Goal: Information Seeking & Learning: Learn about a topic

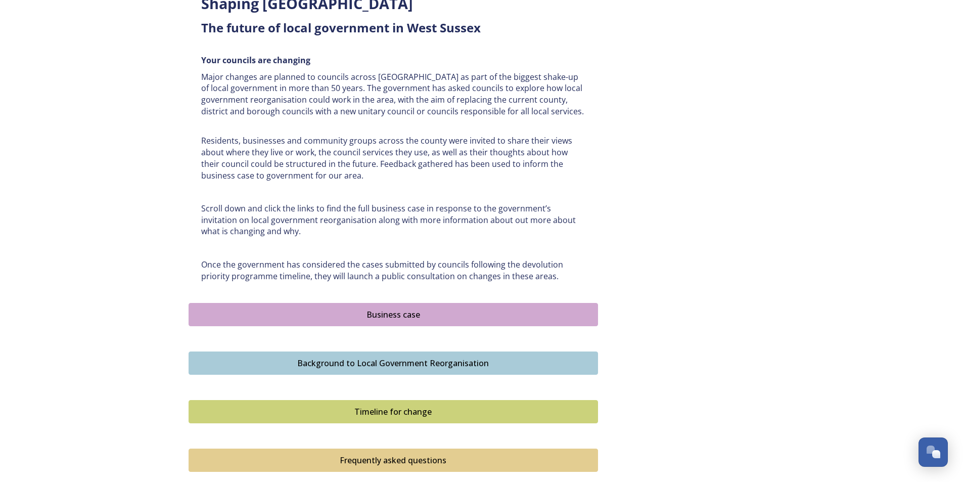
scroll to position [405, 0]
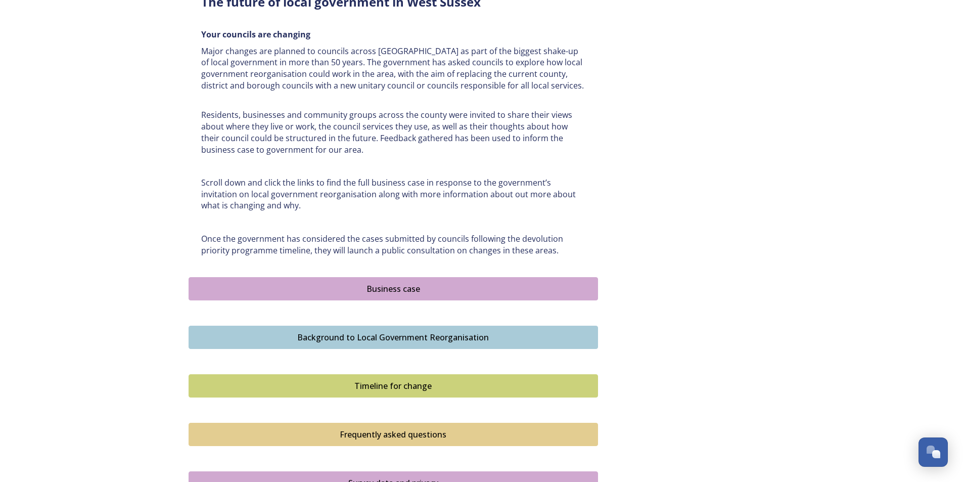
click at [355, 292] on div "Business case" at bounding box center [393, 289] width 398 height 12
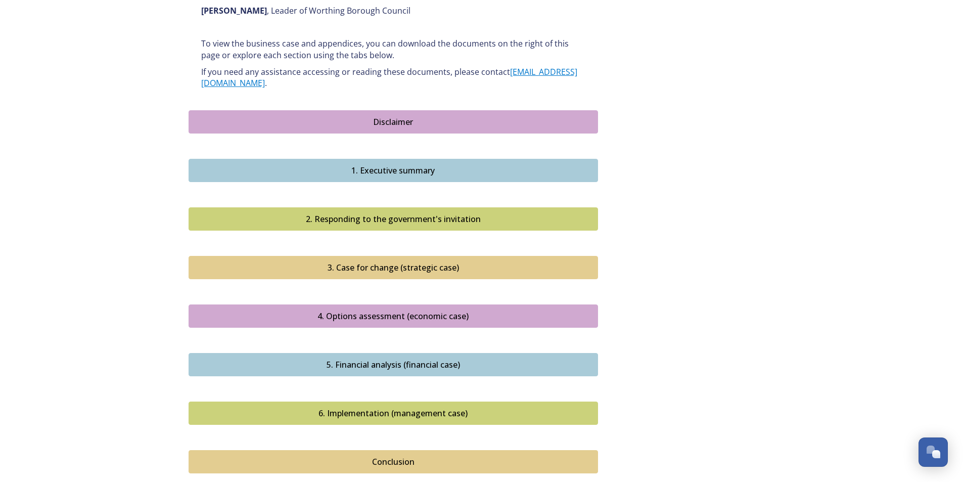
scroll to position [689, 0]
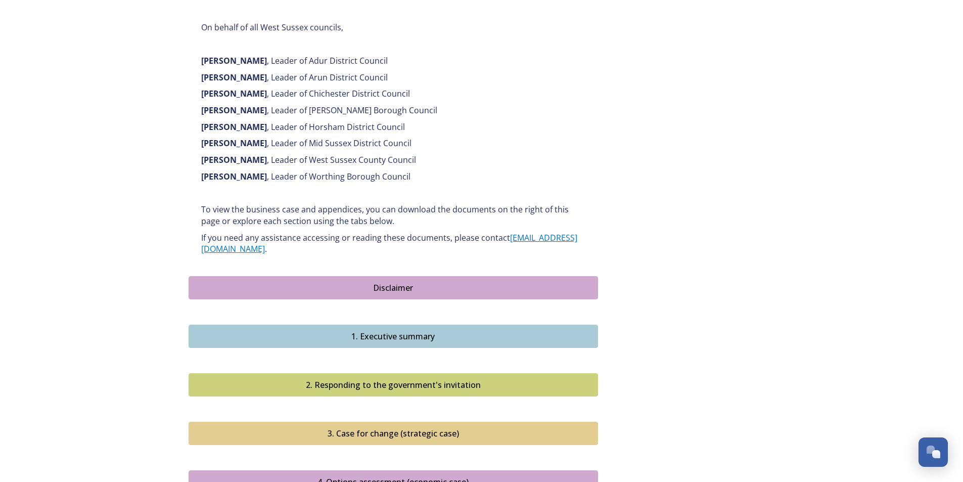
click at [377, 282] on div "Disclaimer" at bounding box center [393, 288] width 398 height 12
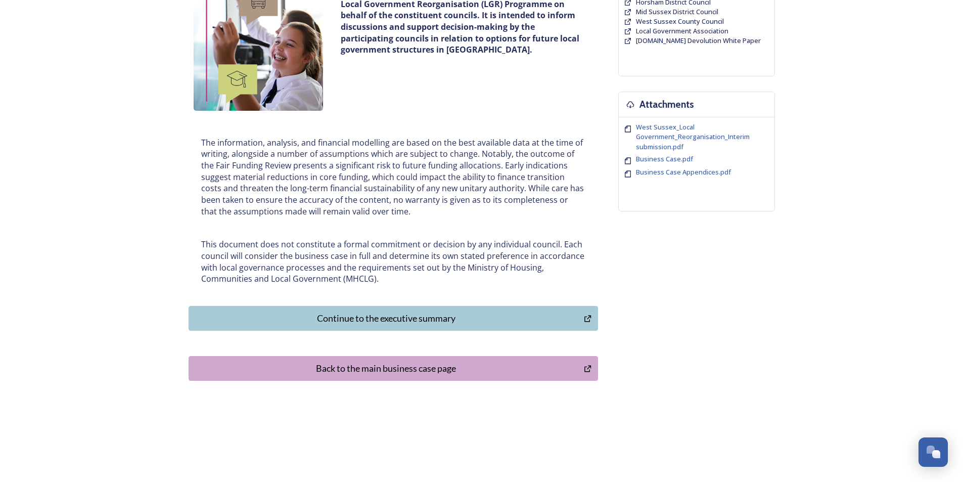
scroll to position [165, 0]
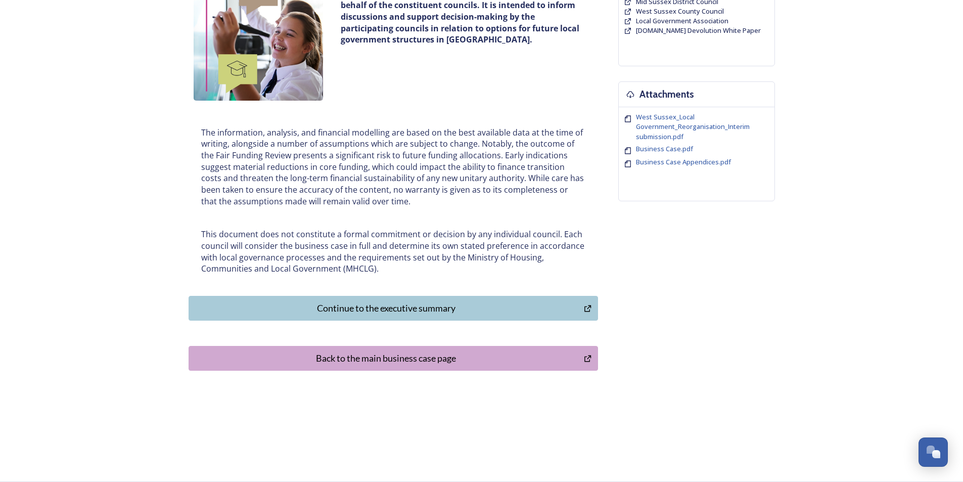
click at [396, 307] on div "Continue to the executive summary" at bounding box center [386, 308] width 385 height 14
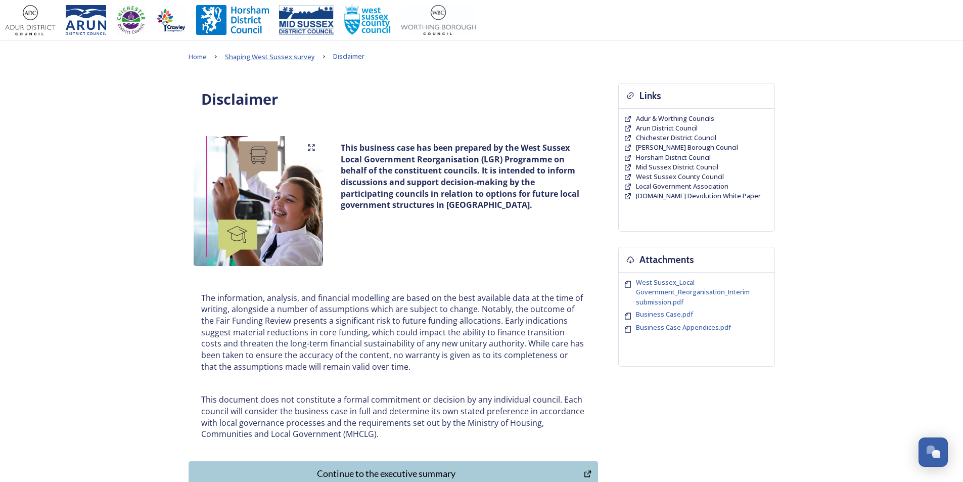
click at [277, 53] on span "Shaping West Sussex survey" at bounding box center [270, 56] width 90 height 9
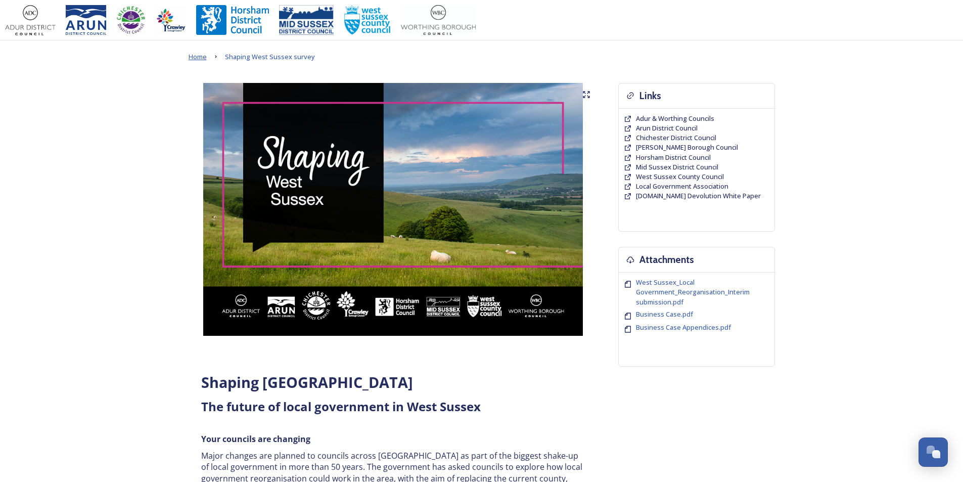
click at [198, 57] on span "Home" at bounding box center [198, 56] width 18 height 9
click at [660, 285] on span "West Sussex_Local Government_Reorganisation_Interim submission.pdf" at bounding box center [693, 292] width 114 height 28
click at [669, 317] on span "Business Case.pdf" at bounding box center [664, 313] width 57 height 9
click at [674, 325] on span "Business Case Appendices.pdf" at bounding box center [683, 327] width 95 height 9
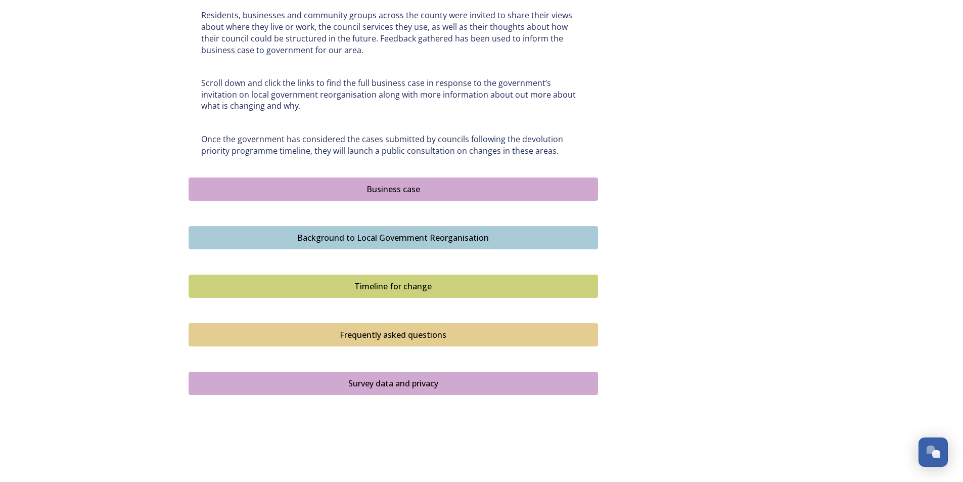
scroll to position [506, 0]
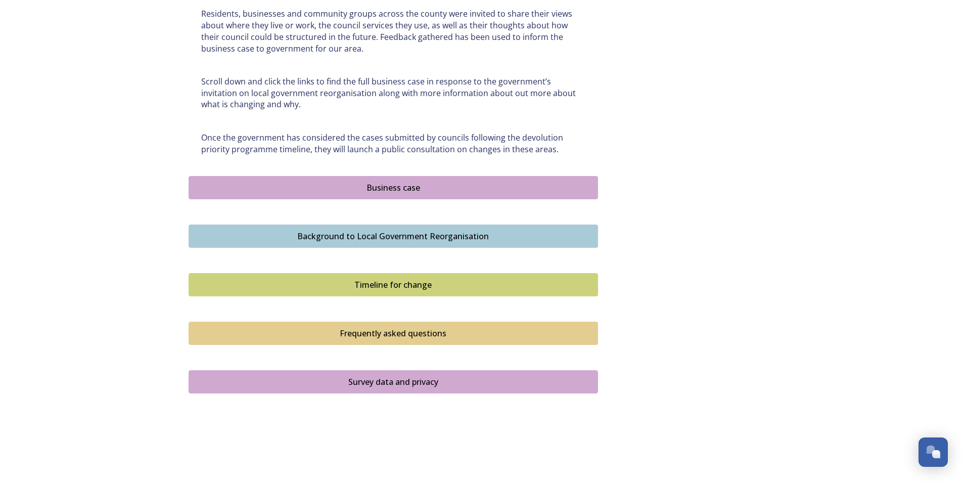
click at [391, 188] on div "Business case" at bounding box center [393, 188] width 398 height 12
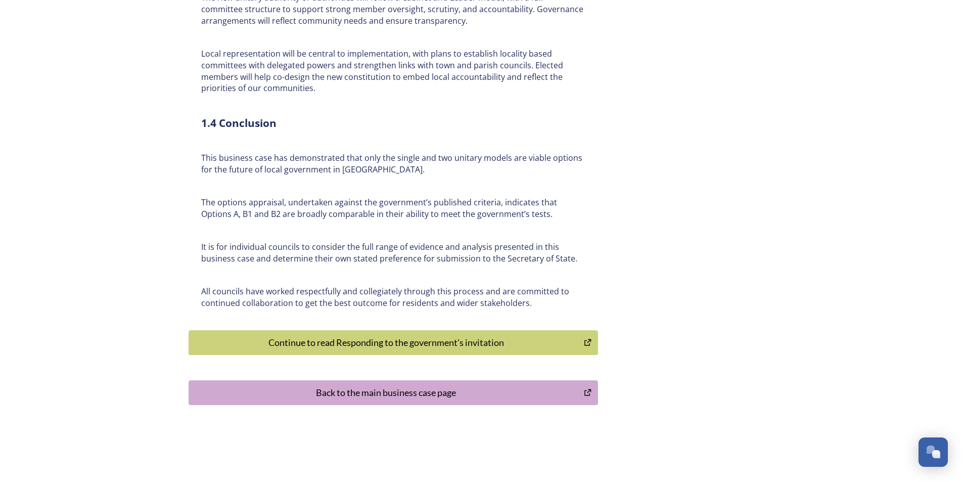
scroll to position [2307, 0]
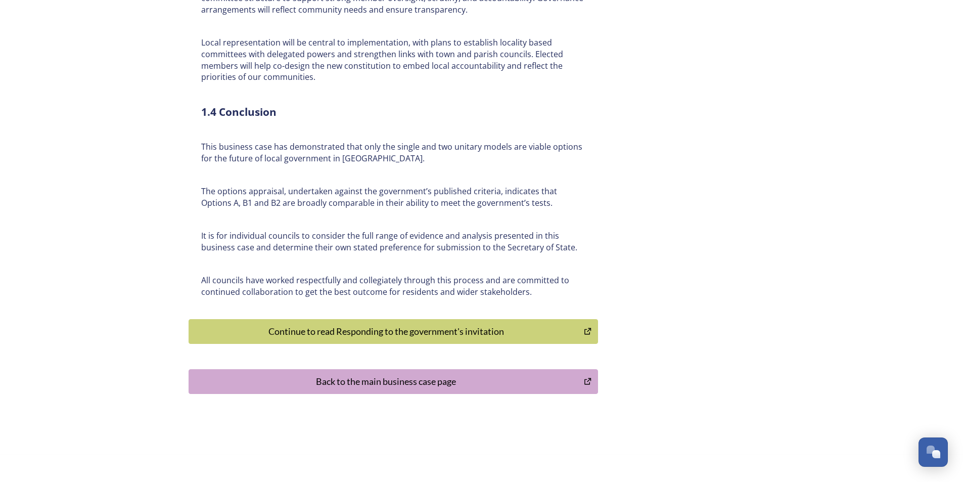
click at [398, 325] on div "Continue to read Responding to the government's invitation" at bounding box center [386, 332] width 385 height 14
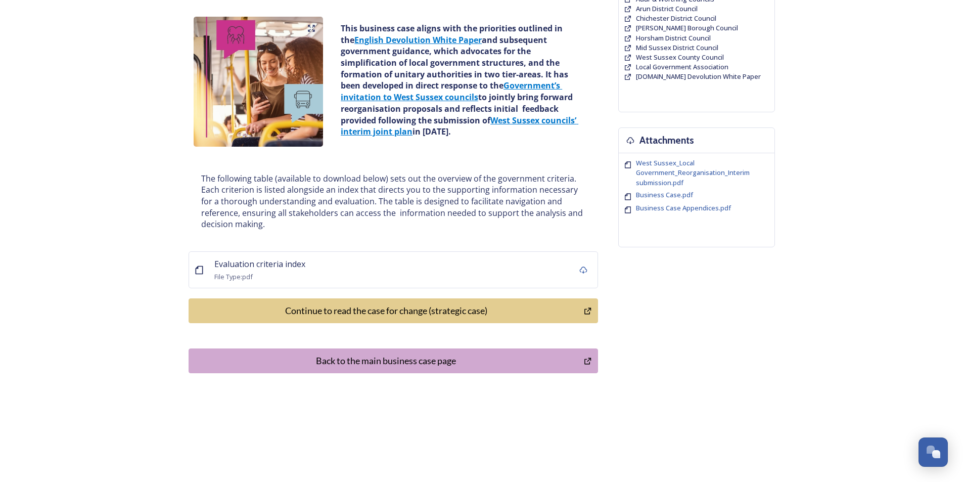
scroll to position [122, 0]
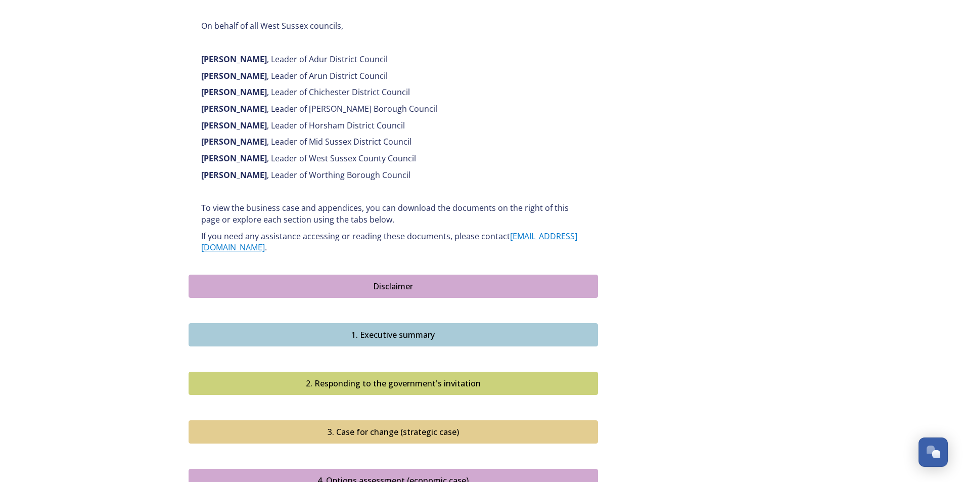
scroll to position [708, 0]
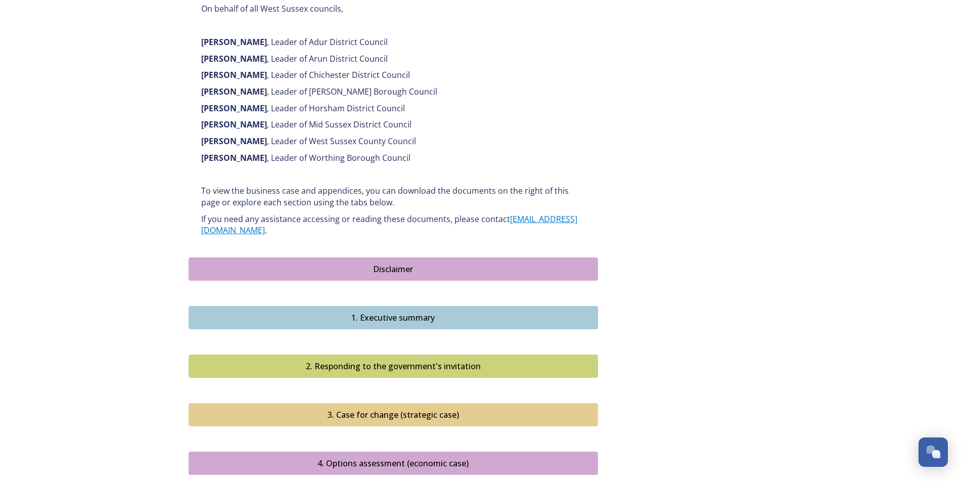
click at [405, 263] on div "Disclaimer" at bounding box center [393, 269] width 398 height 12
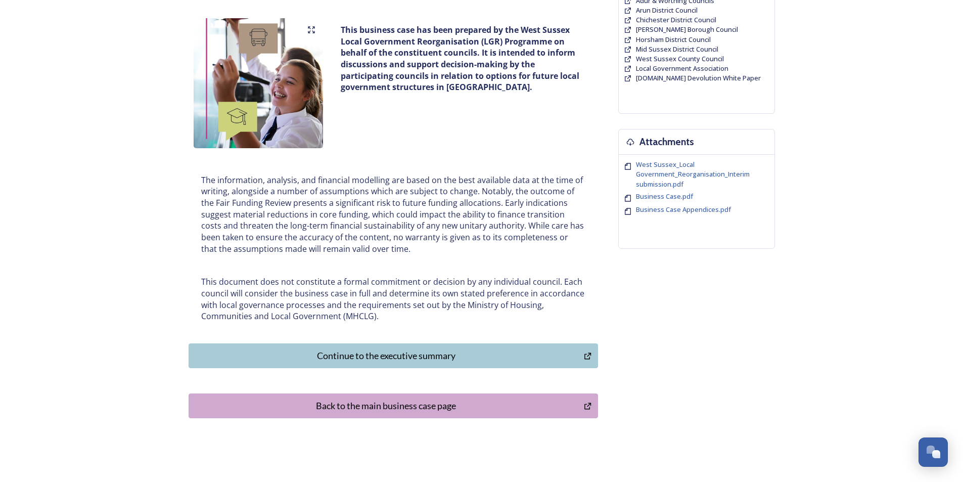
scroll to position [152, 0]
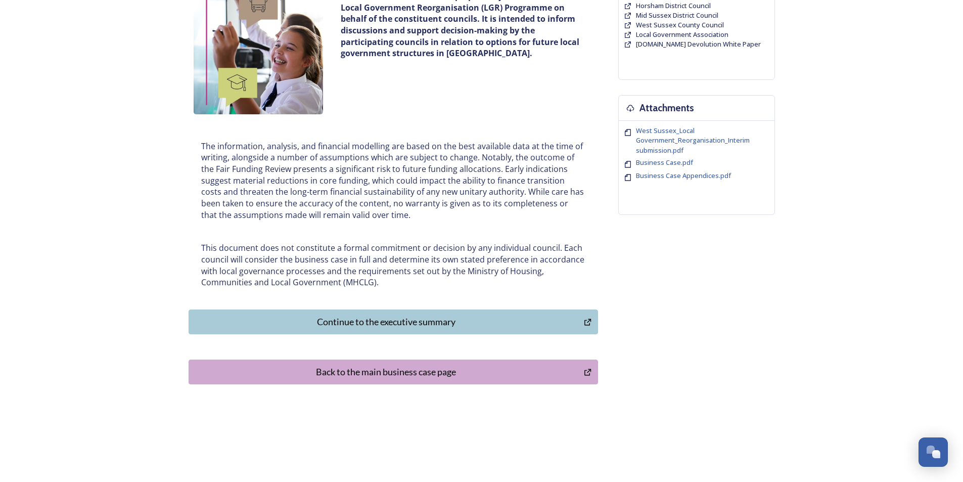
click at [436, 322] on div "Continue to the executive summary" at bounding box center [386, 322] width 385 height 14
click at [448, 325] on div "Continue to the executive summary" at bounding box center [386, 322] width 385 height 14
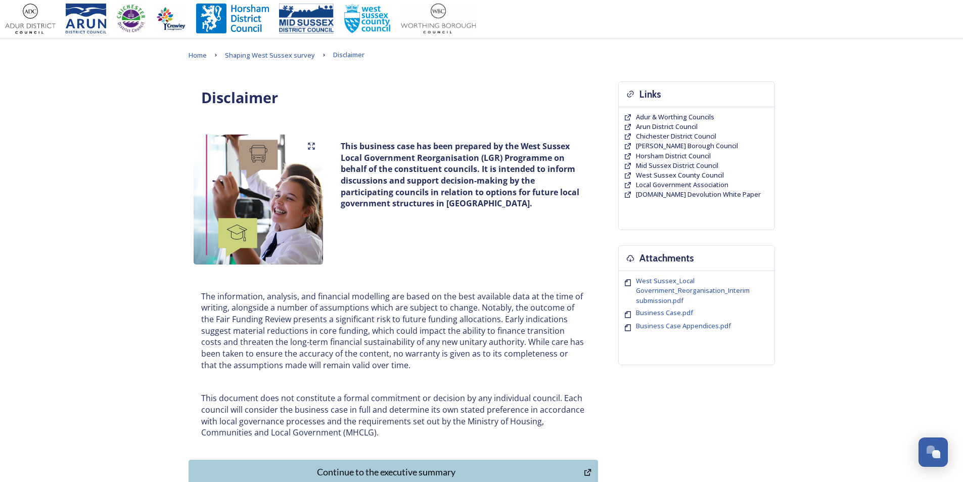
scroll to position [0, 0]
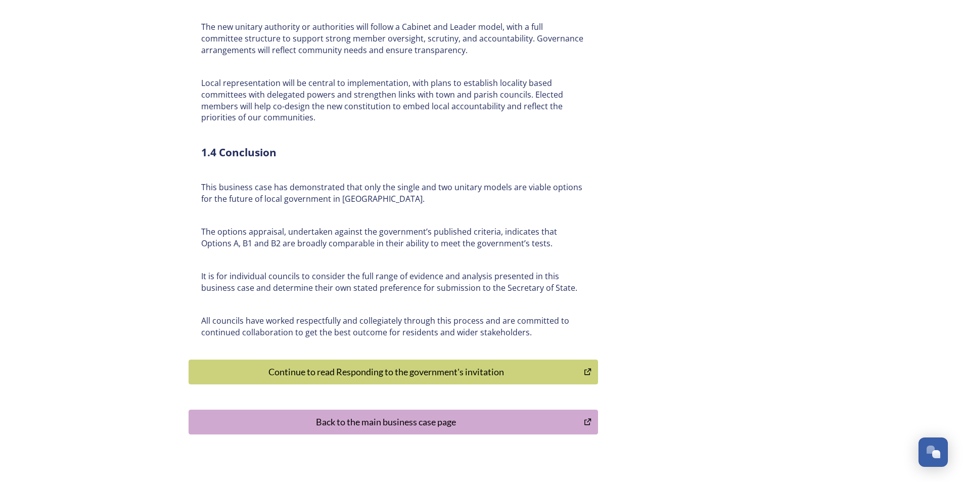
scroll to position [2276, 0]
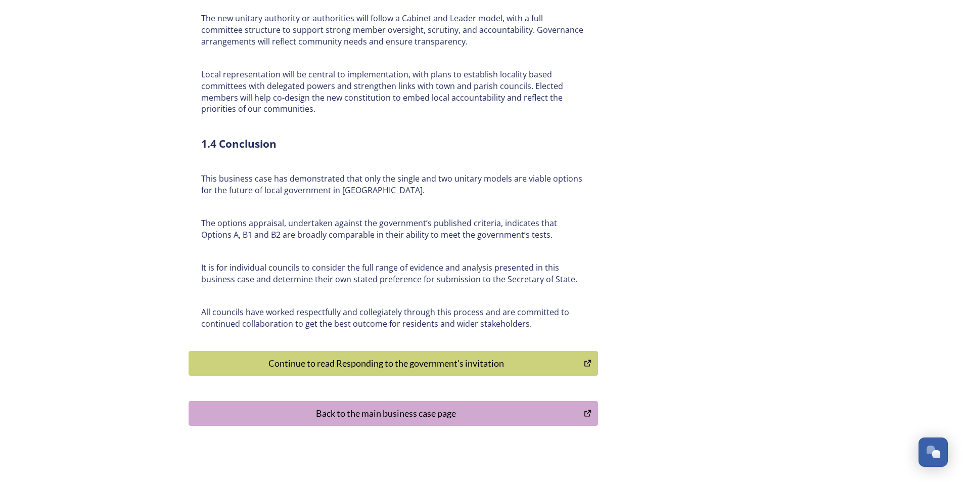
click at [448, 356] on div "Continue to read Responding to the government's invitation" at bounding box center [386, 363] width 385 height 14
click at [422, 356] on div "Continue to read Responding to the government's invitation" at bounding box center [386, 363] width 385 height 14
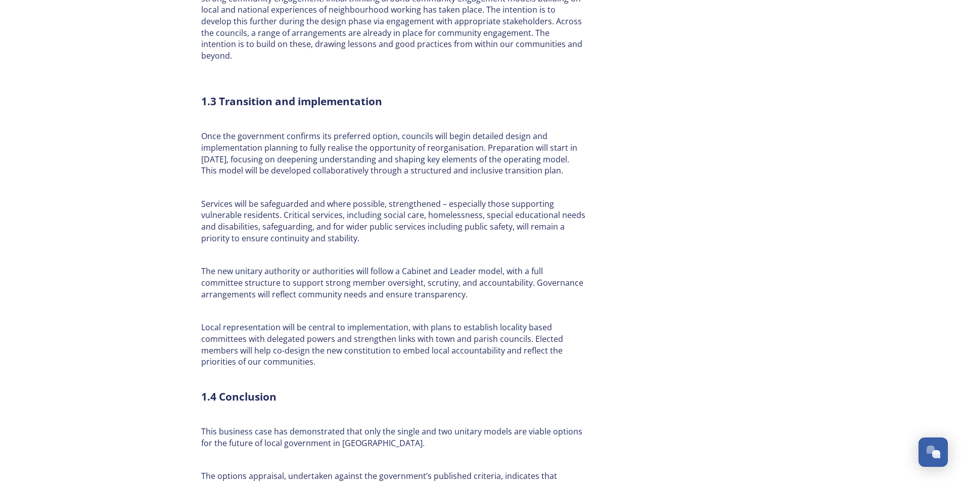
scroll to position [2307, 0]
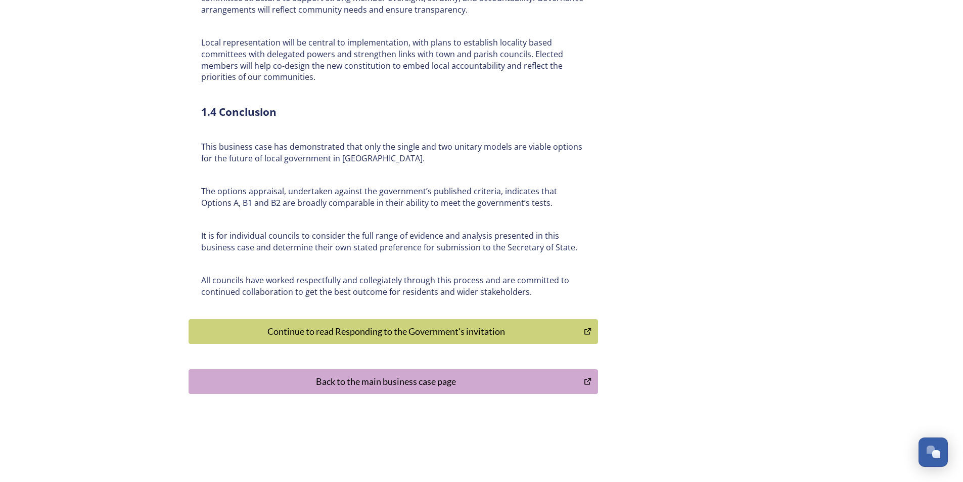
click at [441, 325] on div "Continue to read Responding to the Government's invitation" at bounding box center [386, 332] width 385 height 14
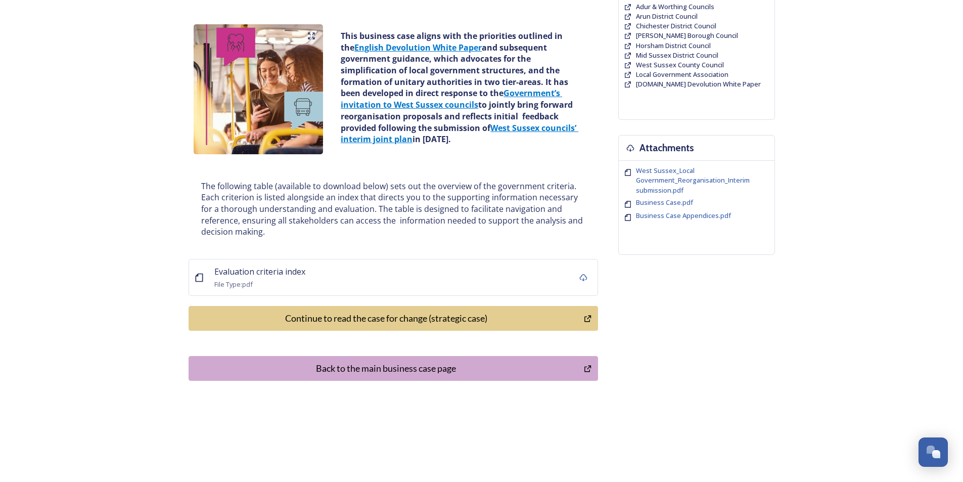
scroll to position [122, 0]
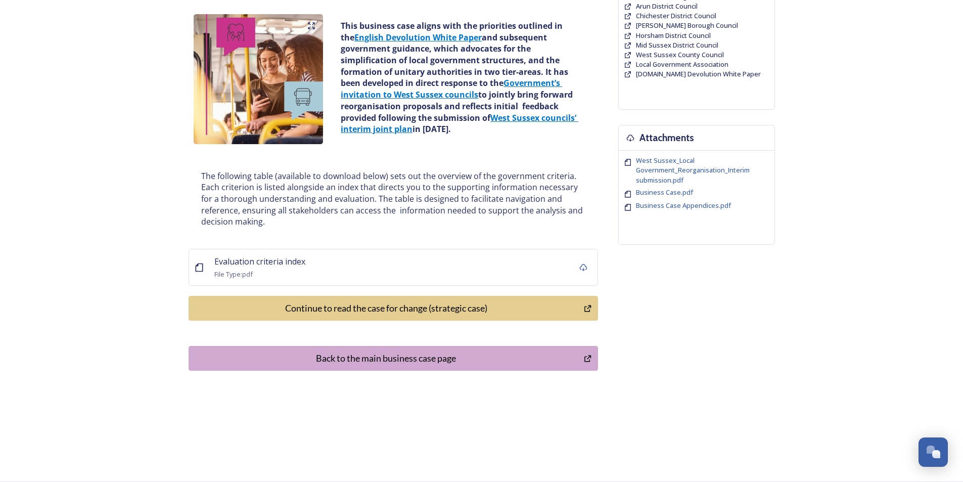
click at [441, 311] on div "Continue to read the case for change (strategic case)" at bounding box center [386, 308] width 385 height 14
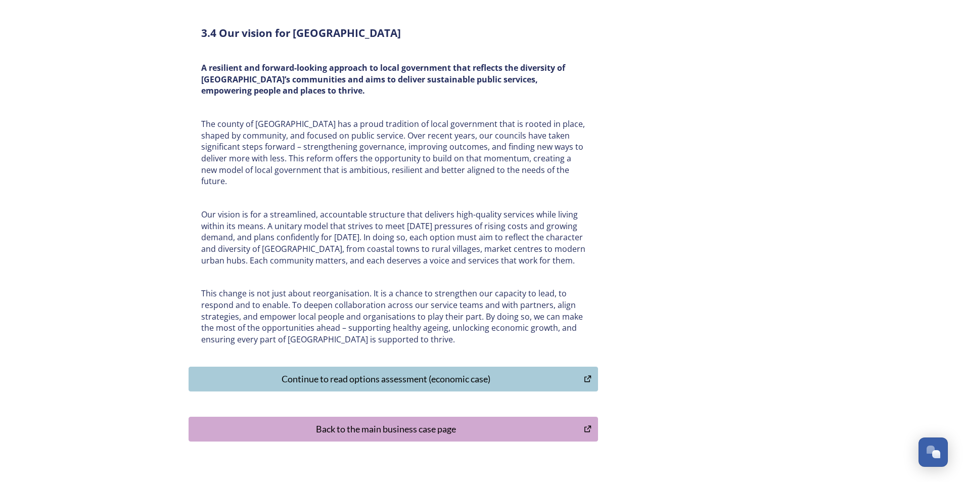
scroll to position [3127, 0]
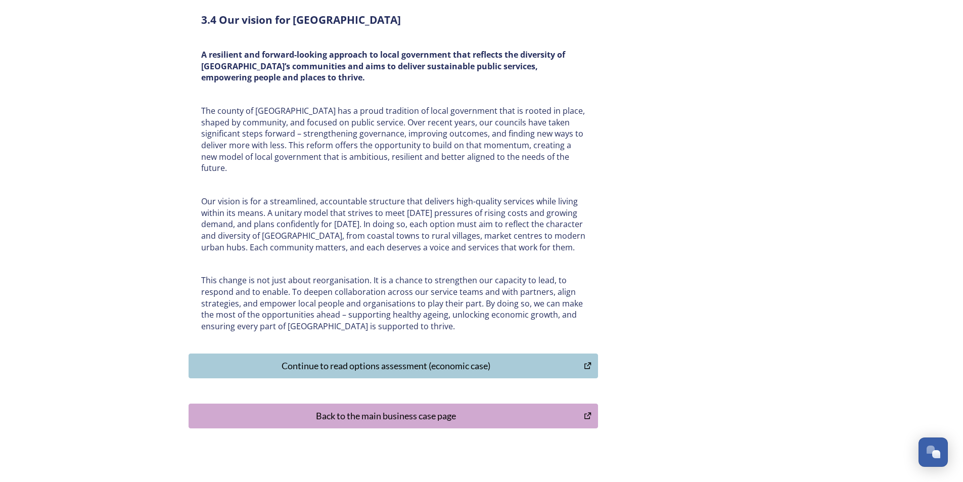
click at [403, 359] on div "Continue to read options assessment (economic case)" at bounding box center [386, 366] width 385 height 14
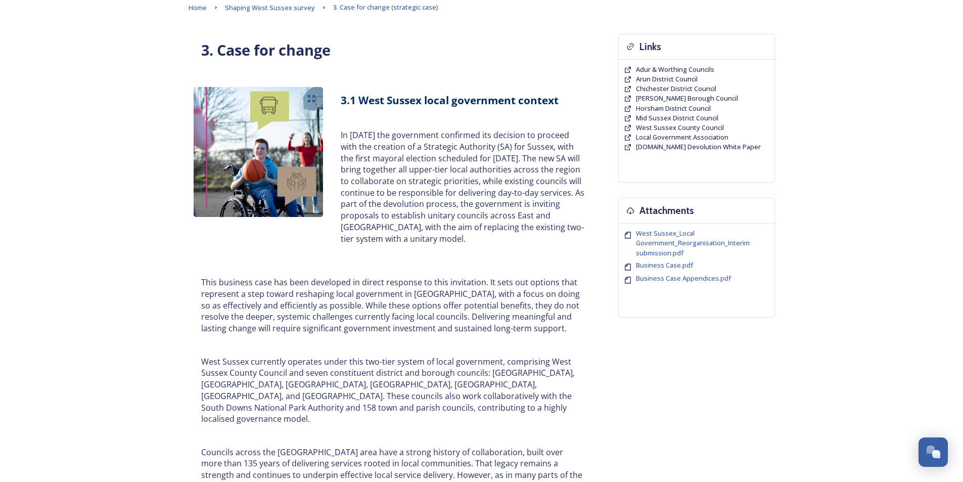
scroll to position [0, 0]
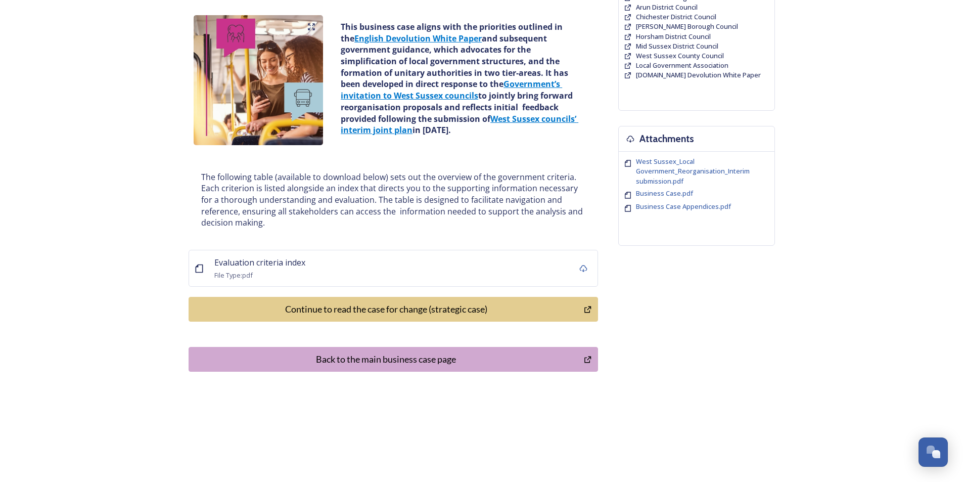
scroll to position [122, 0]
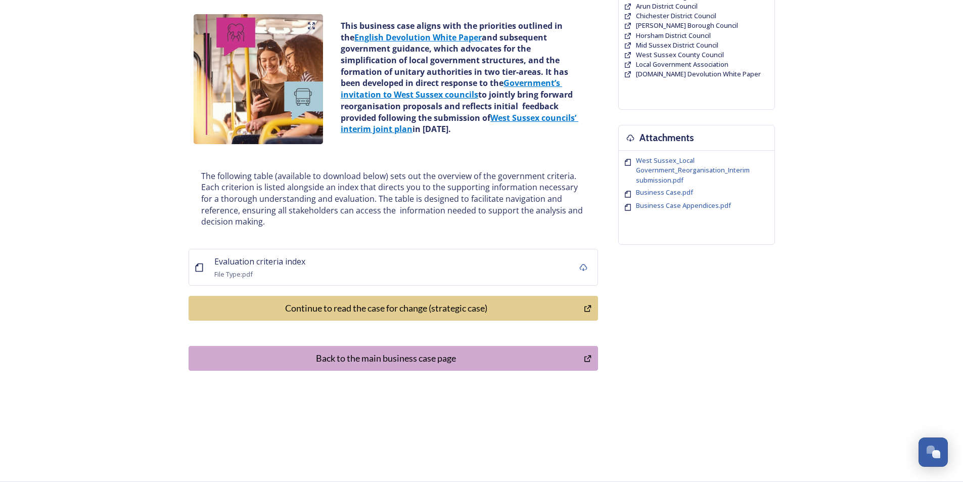
click at [421, 313] on div "Continue to read the case for change (strategic case)" at bounding box center [386, 308] width 385 height 14
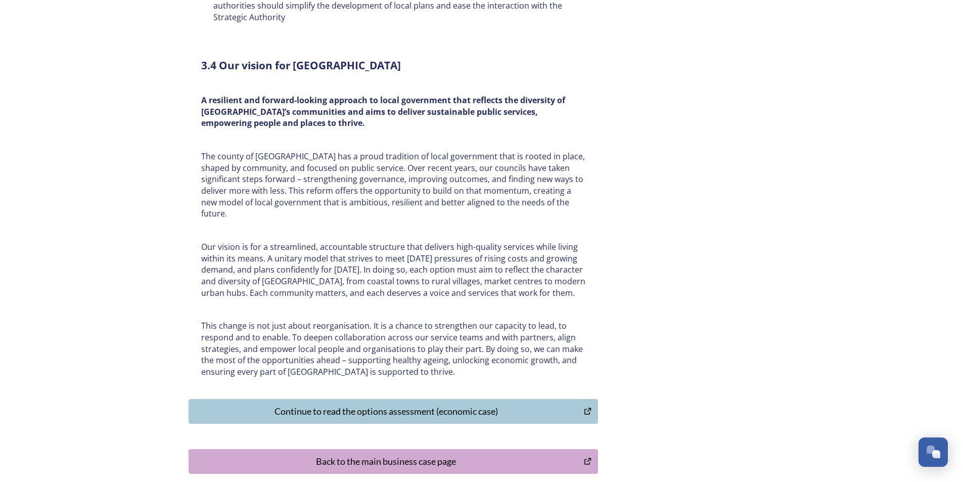
scroll to position [3127, 0]
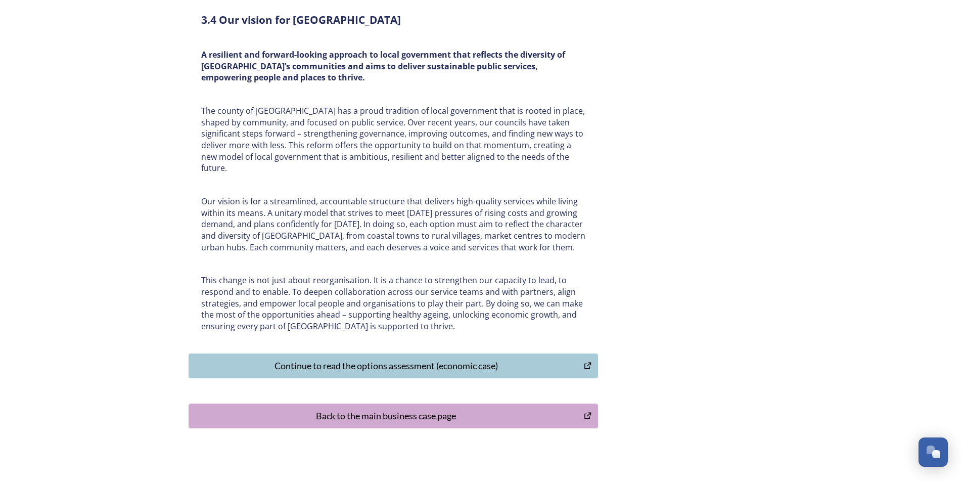
click at [433, 359] on div "Continue to read the options assessment (economic case)" at bounding box center [386, 366] width 385 height 14
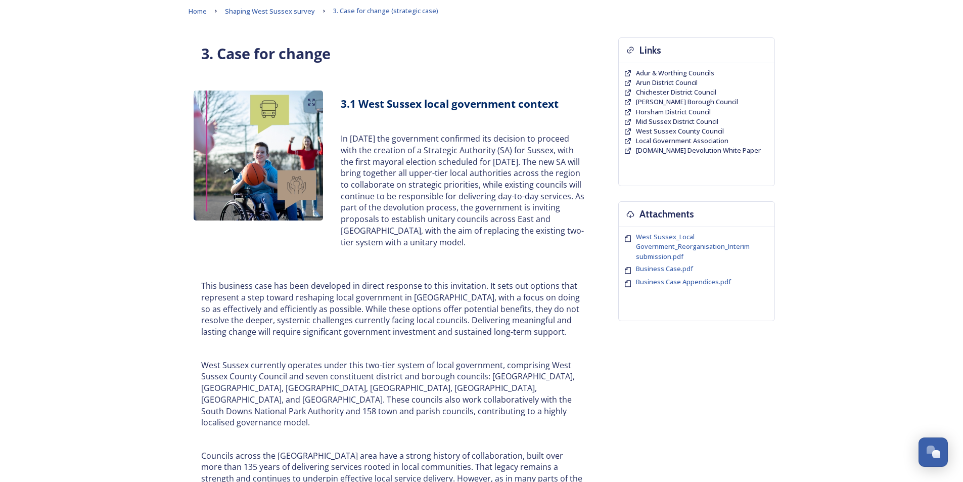
scroll to position [0, 0]
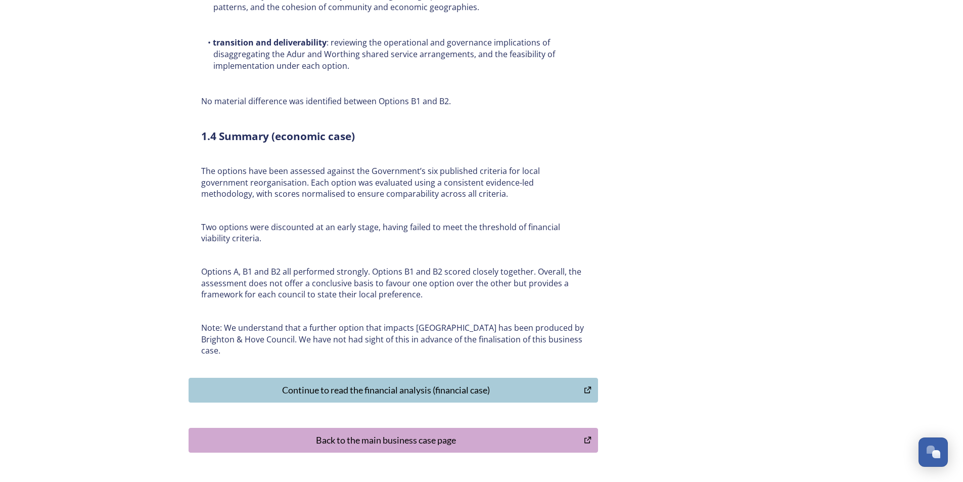
scroll to position [7390, 0]
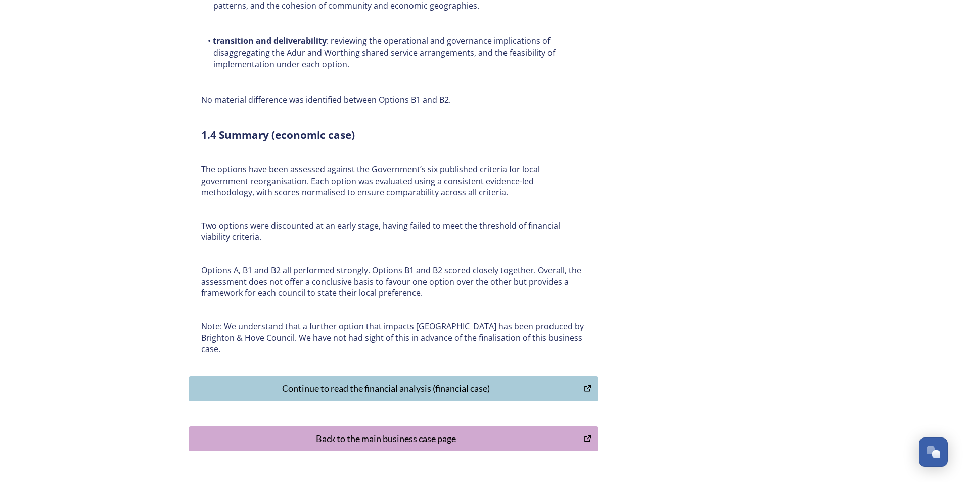
click at [377, 382] on div "Continue to read the financial analysis (financial case)" at bounding box center [386, 389] width 385 height 14
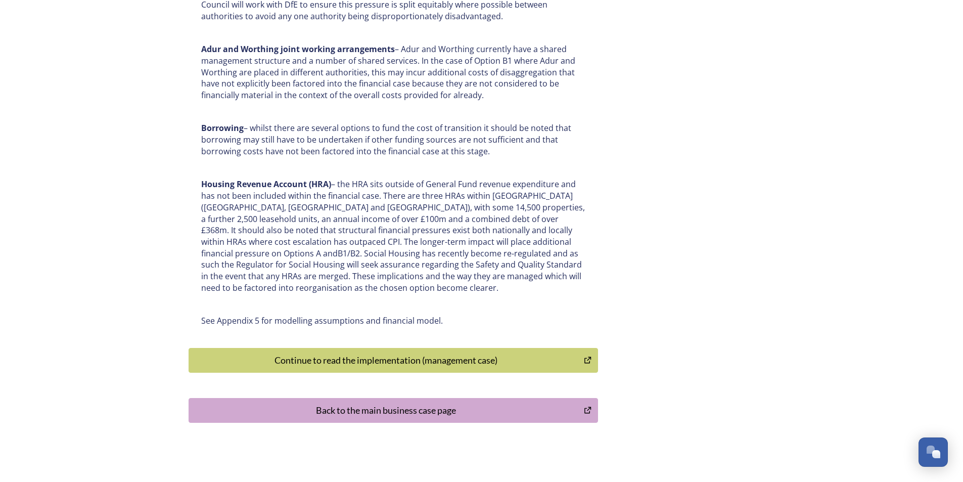
scroll to position [5208, 0]
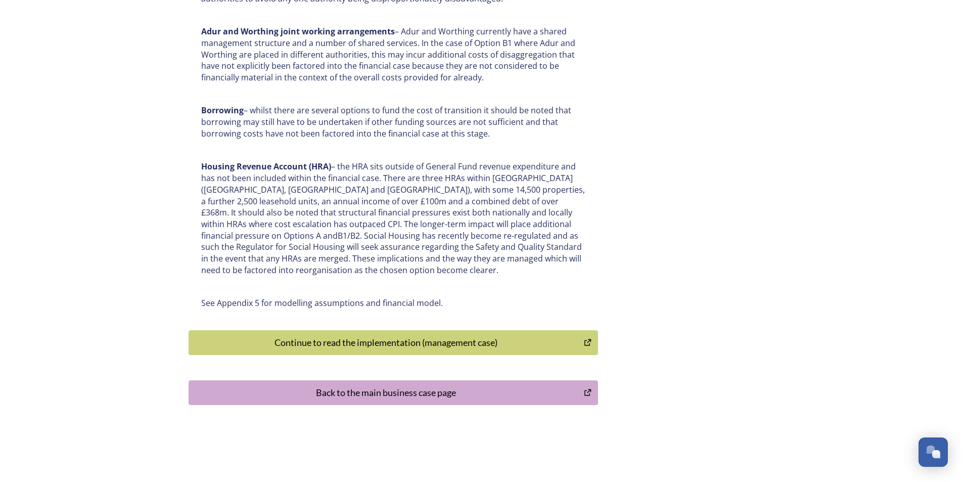
click at [390, 336] on div "Continue to read the implementation (management case)" at bounding box center [386, 343] width 385 height 14
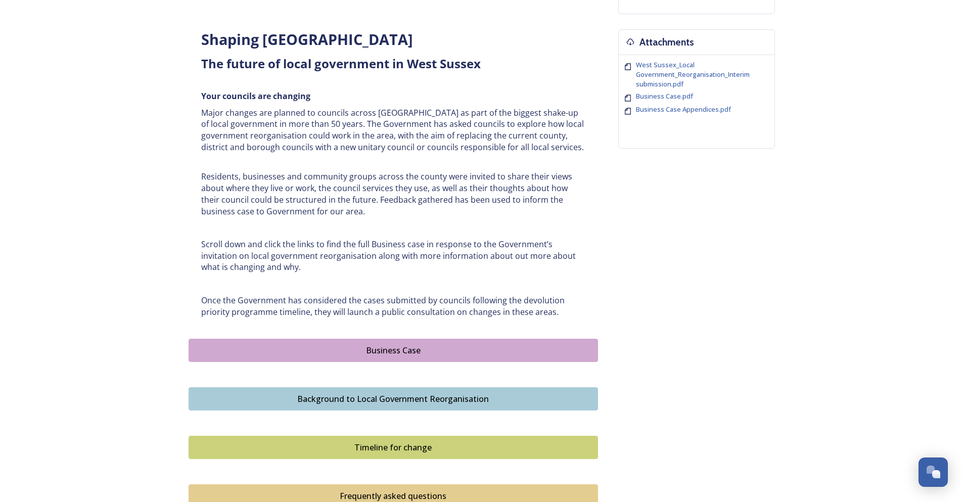
scroll to position [354, 0]
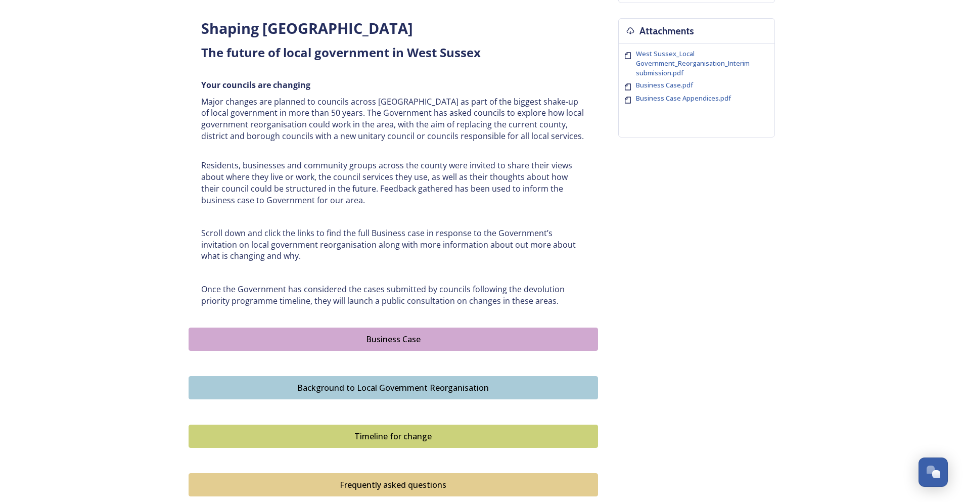
click at [390, 339] on div "Business Case" at bounding box center [393, 339] width 398 height 12
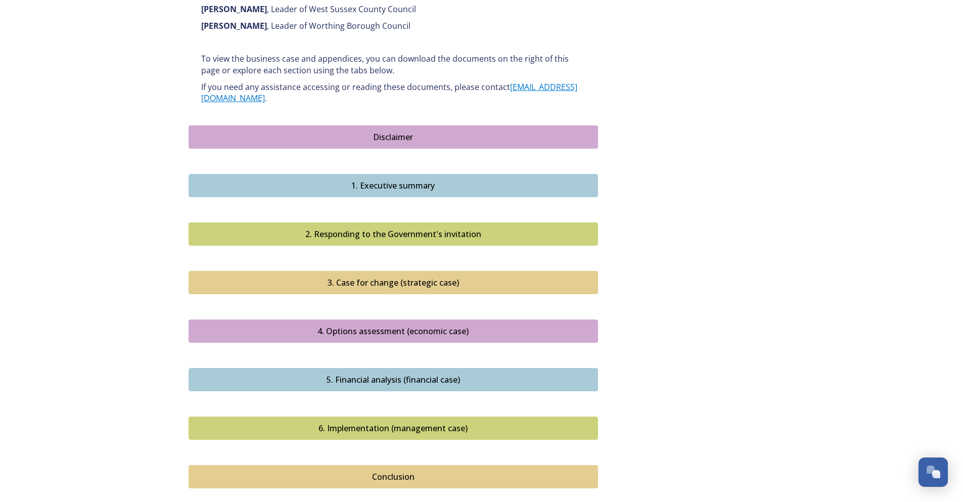
scroll to position [860, 0]
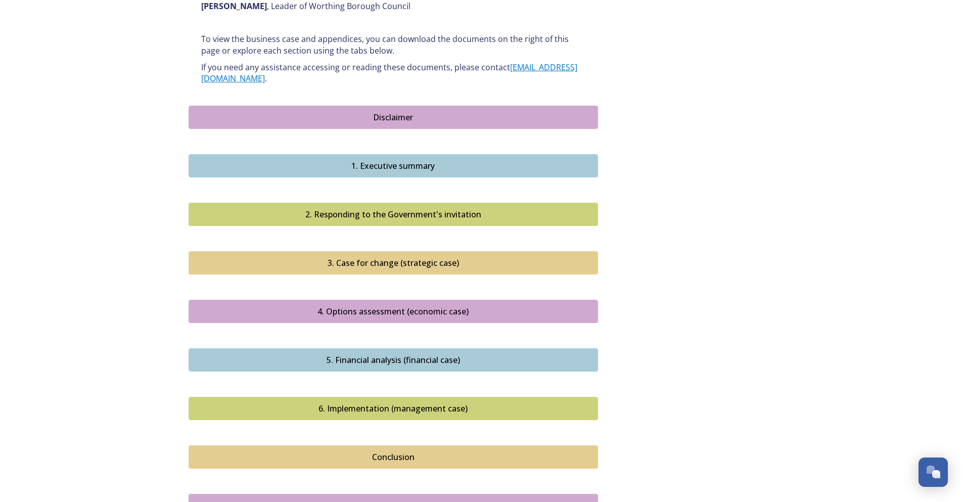
click at [402, 354] on div "5. Financial analysis (financial case)" at bounding box center [393, 360] width 398 height 12
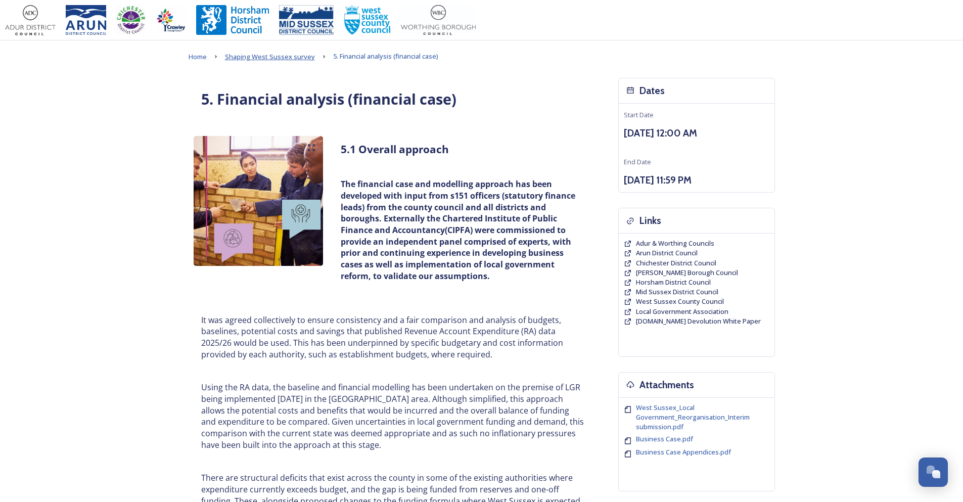
click at [276, 59] on span "Shaping West Sussex survey" at bounding box center [270, 56] width 90 height 9
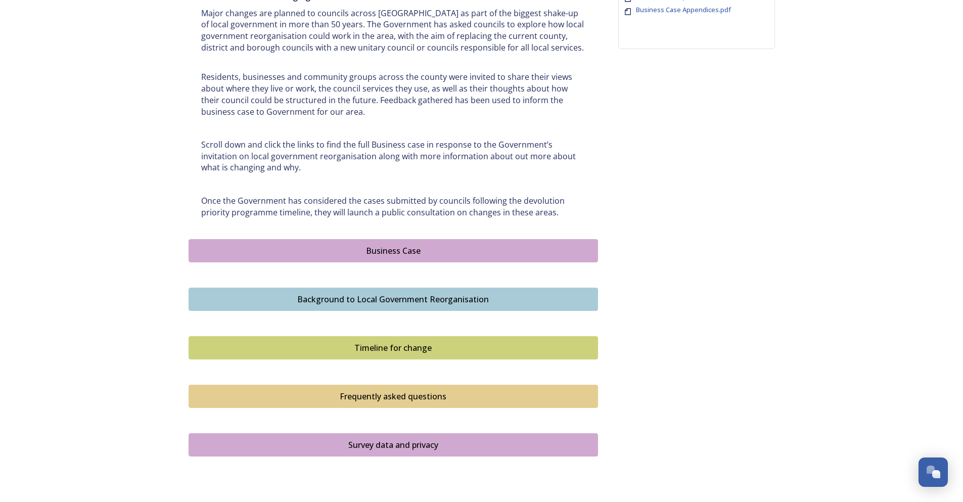
scroll to position [508, 0]
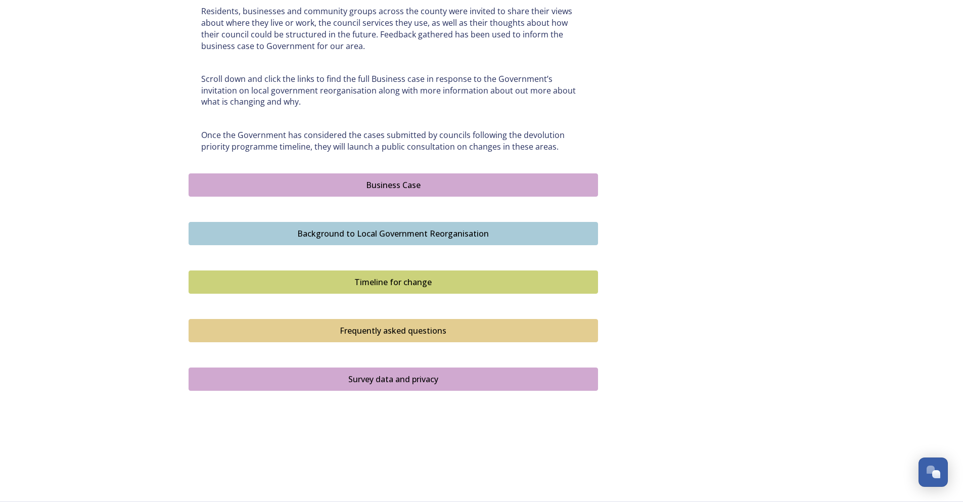
click at [386, 185] on div "Business Case" at bounding box center [393, 185] width 398 height 12
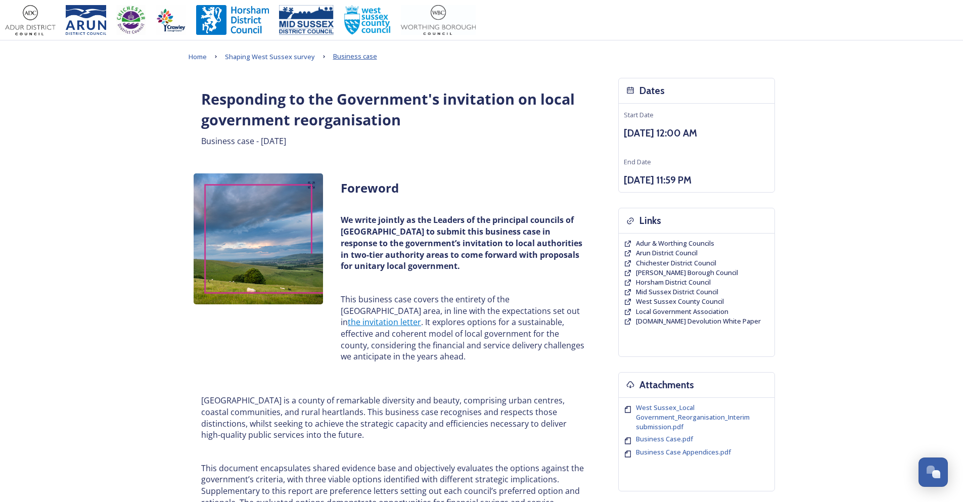
click at [351, 52] on span "Business case" at bounding box center [355, 56] width 44 height 9
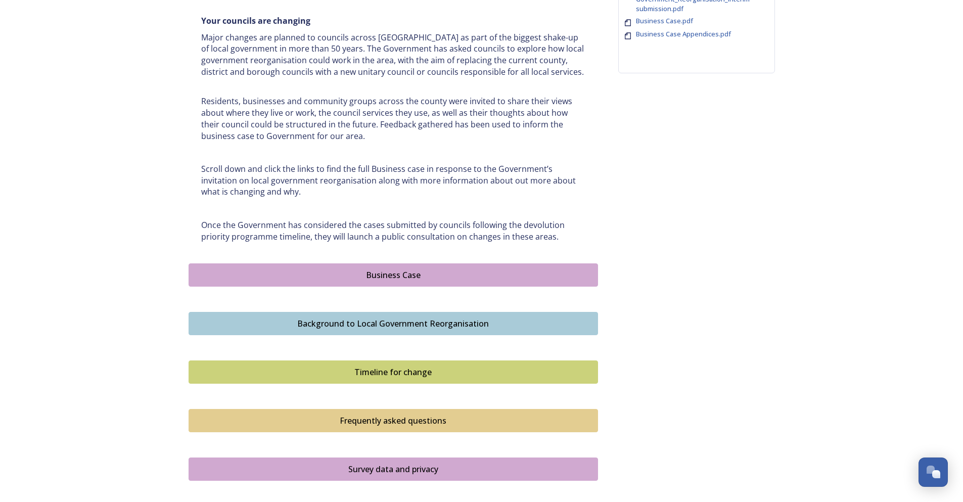
scroll to position [508, 0]
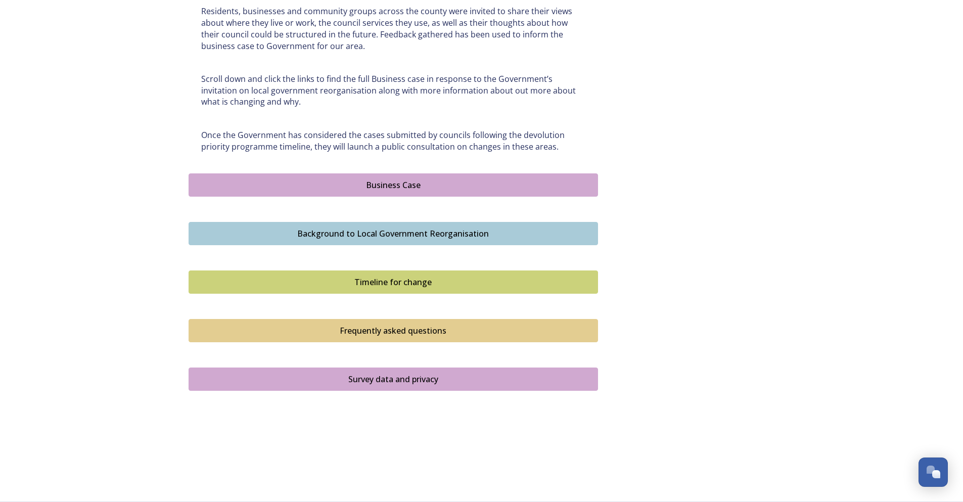
click at [410, 186] on div "Business Case" at bounding box center [393, 185] width 398 height 12
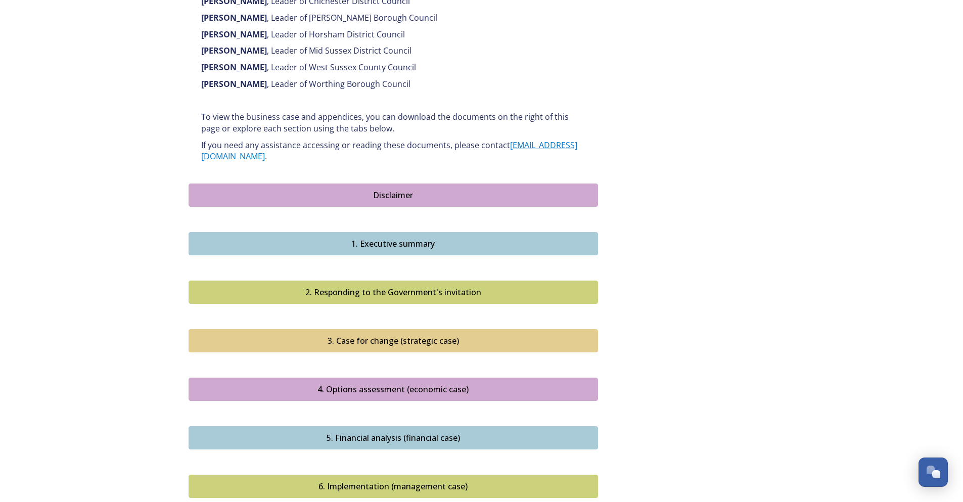
scroll to position [972, 0]
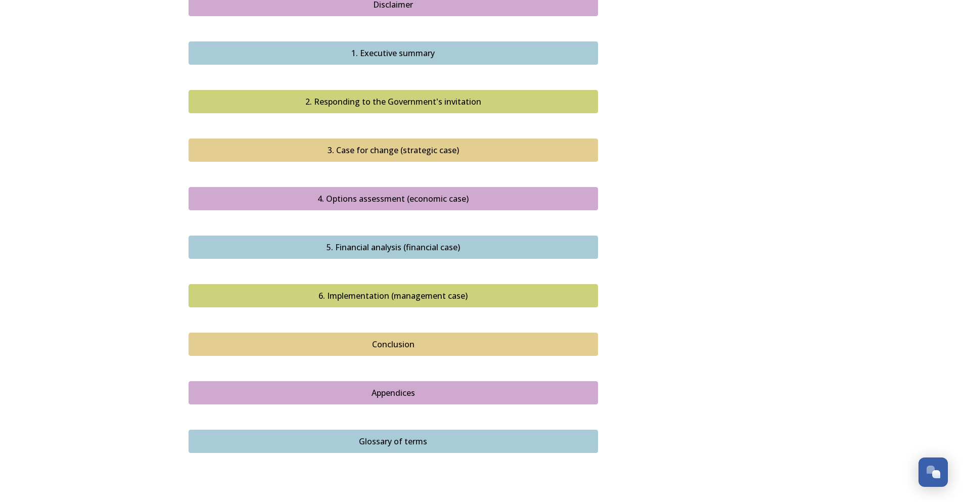
click at [398, 241] on div "5. Financial analysis (financial case)" at bounding box center [393, 247] width 398 height 12
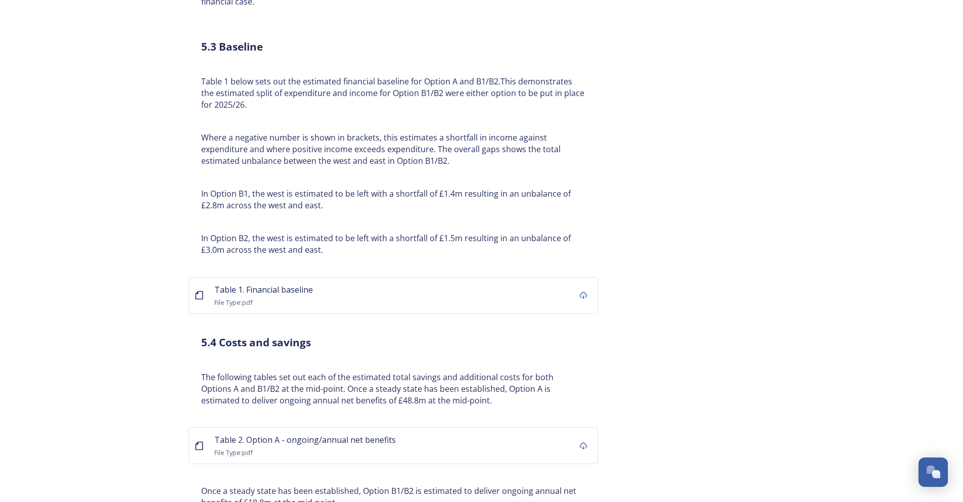
scroll to position [1972, 0]
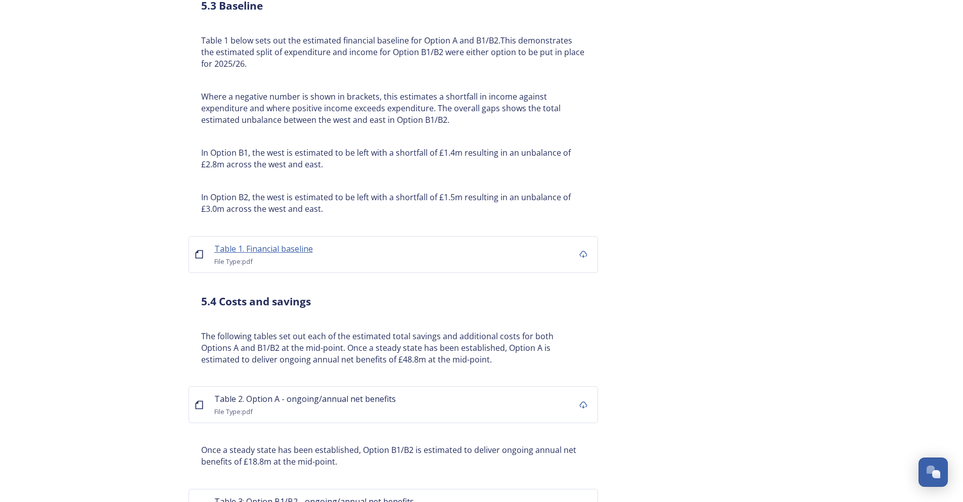
click at [263, 243] on span "Table 1. Financial baseline" at bounding box center [263, 248] width 99 height 11
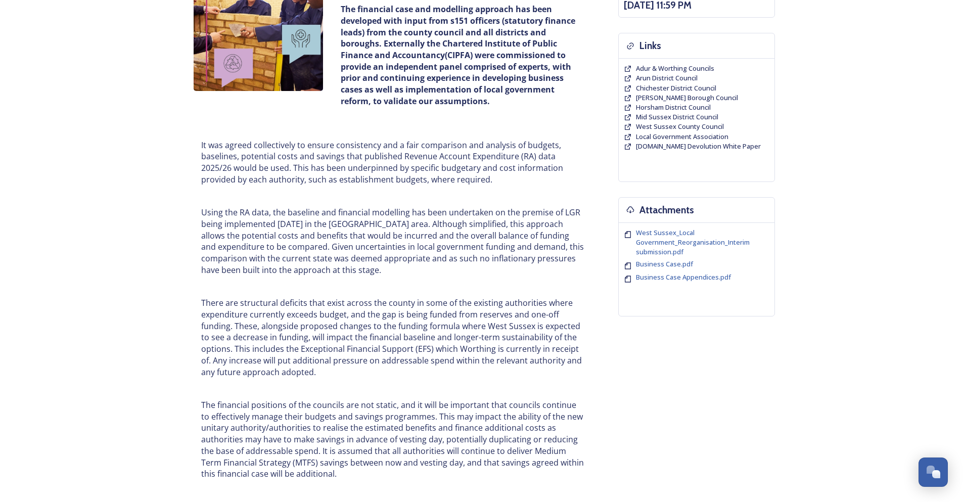
scroll to position [0, 0]
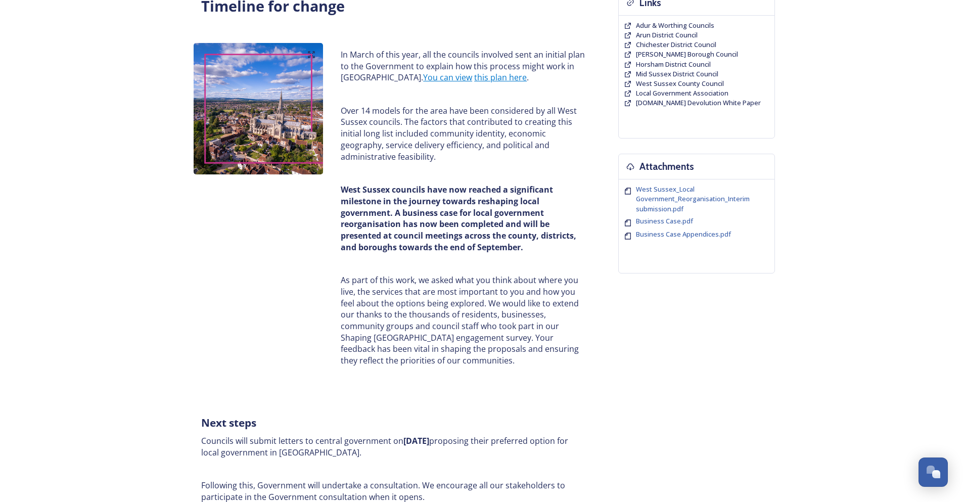
scroll to position [396, 0]
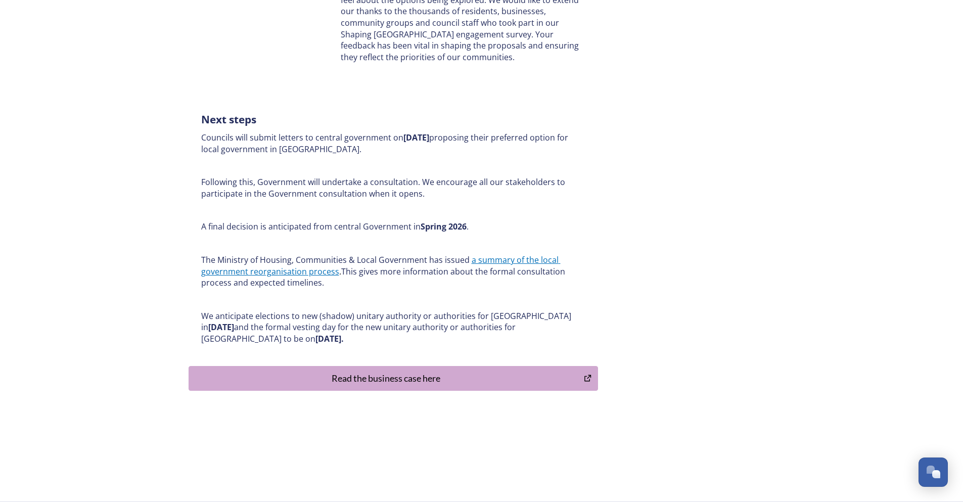
click at [433, 379] on div "Read the business case here" at bounding box center [386, 379] width 385 height 14
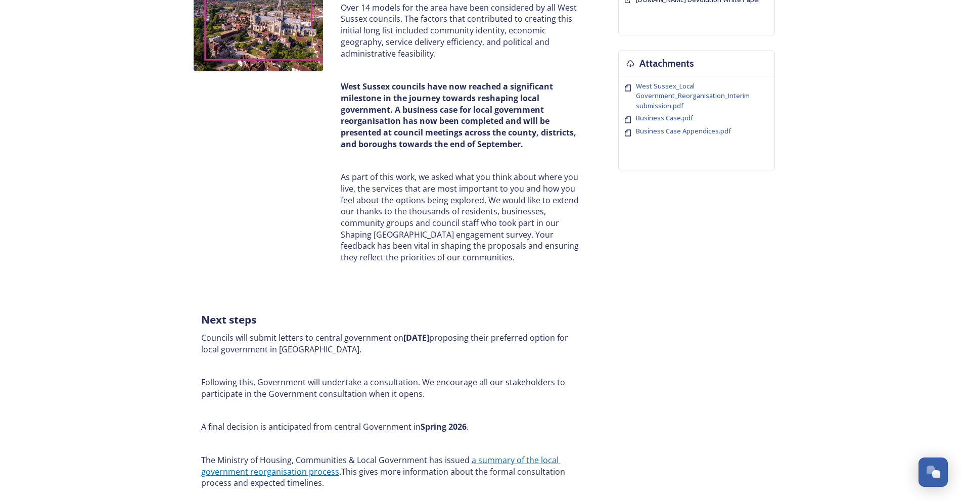
scroll to position [42, 0]
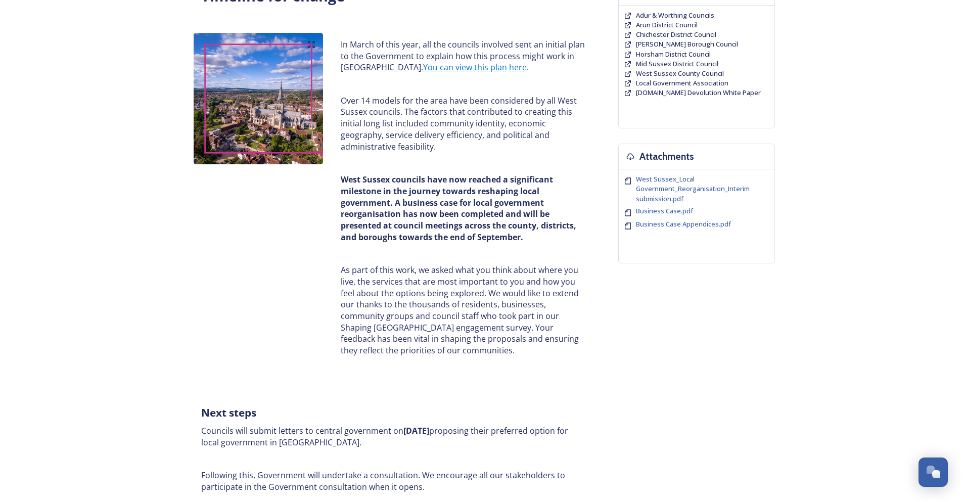
scroll to position [354, 0]
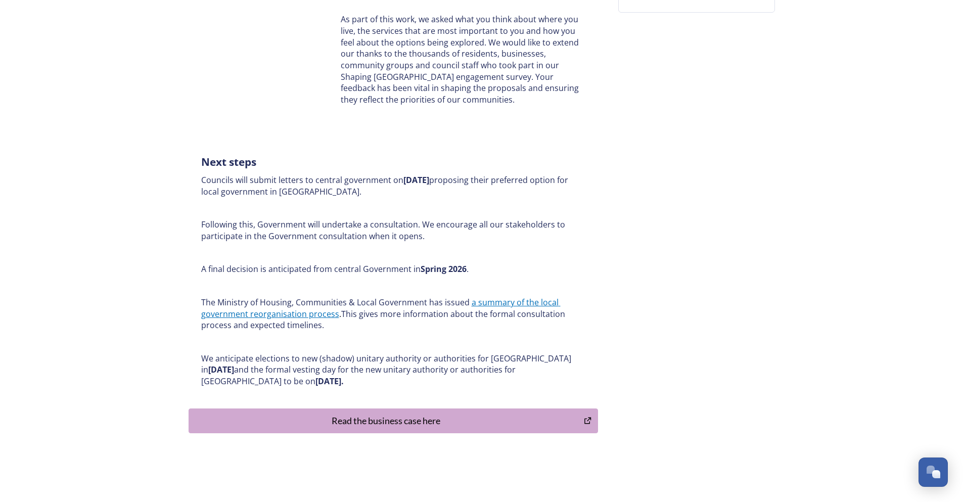
click at [434, 424] on div "Read the business case here" at bounding box center [386, 421] width 385 height 14
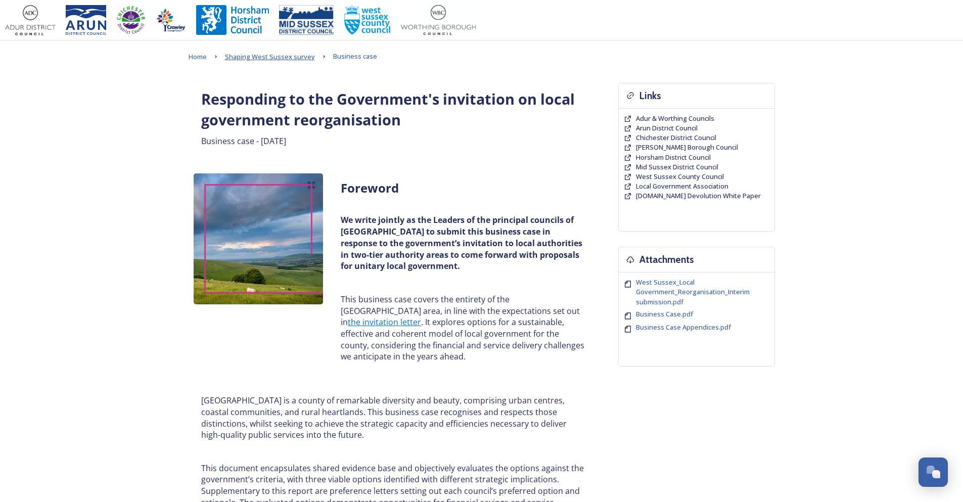
click at [248, 57] on span "Shaping West Sussex survey" at bounding box center [270, 56] width 90 height 9
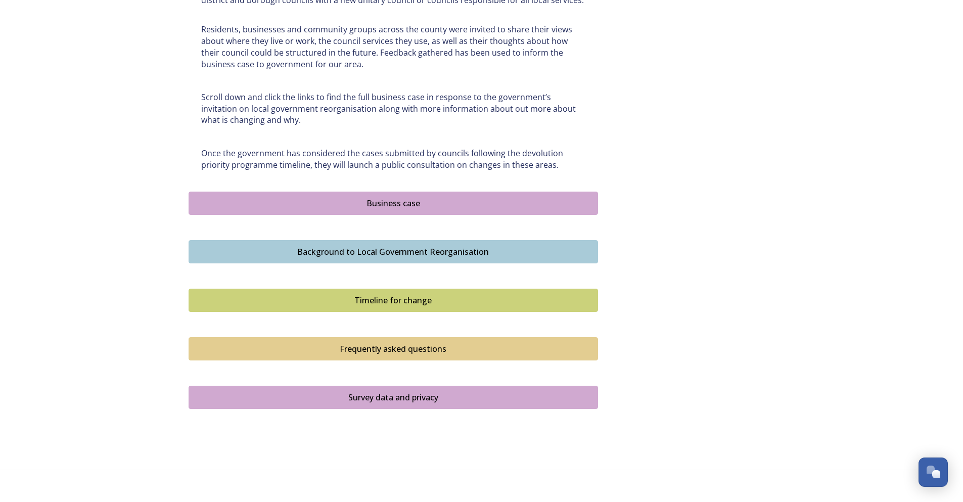
scroll to position [508, 0]
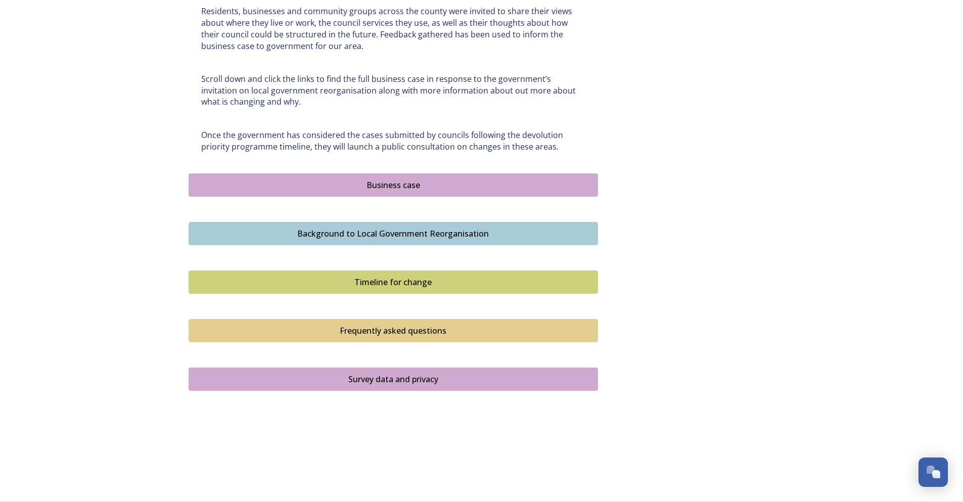
click at [388, 179] on button "Business case" at bounding box center [394, 184] width 410 height 23
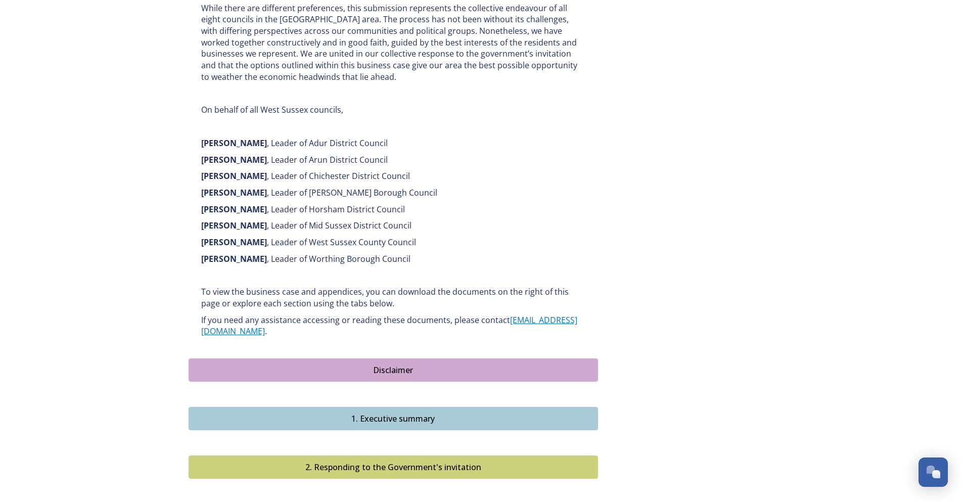
scroll to position [708, 0]
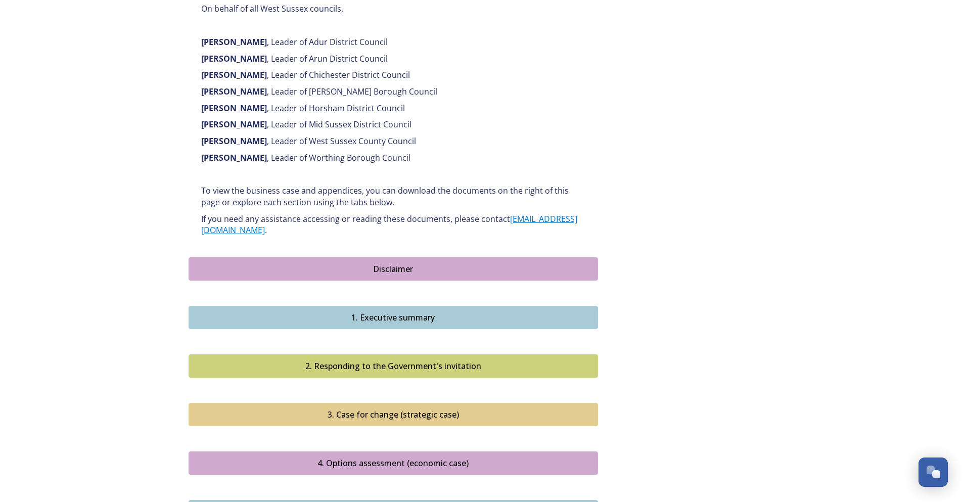
click at [428, 312] on div "1. Executive summary" at bounding box center [393, 317] width 398 height 12
